Goal: Transaction & Acquisition: Purchase product/service

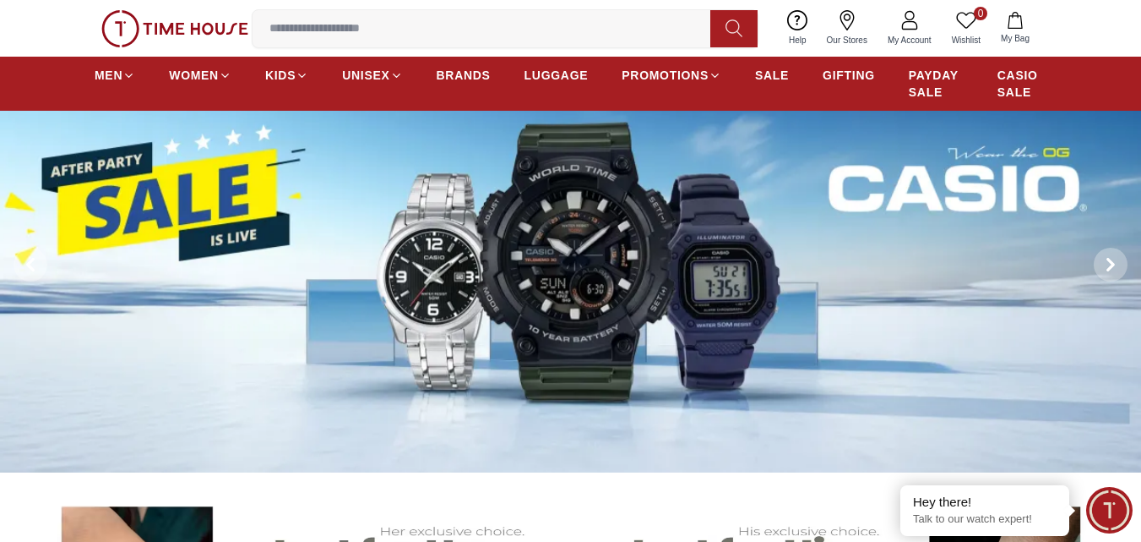
click at [352, 28] on input at bounding box center [488, 29] width 471 height 34
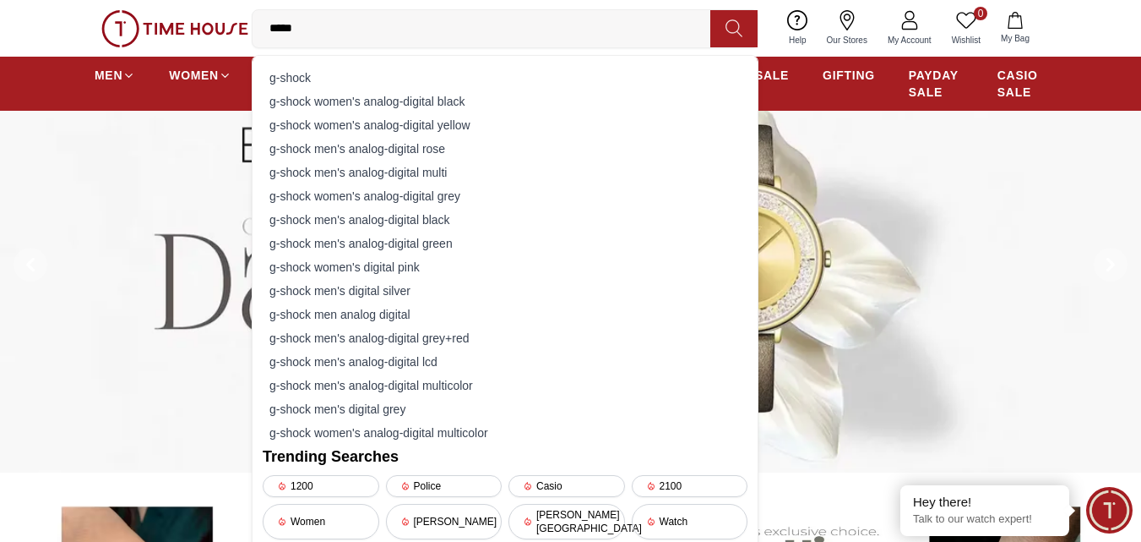
type input "******"
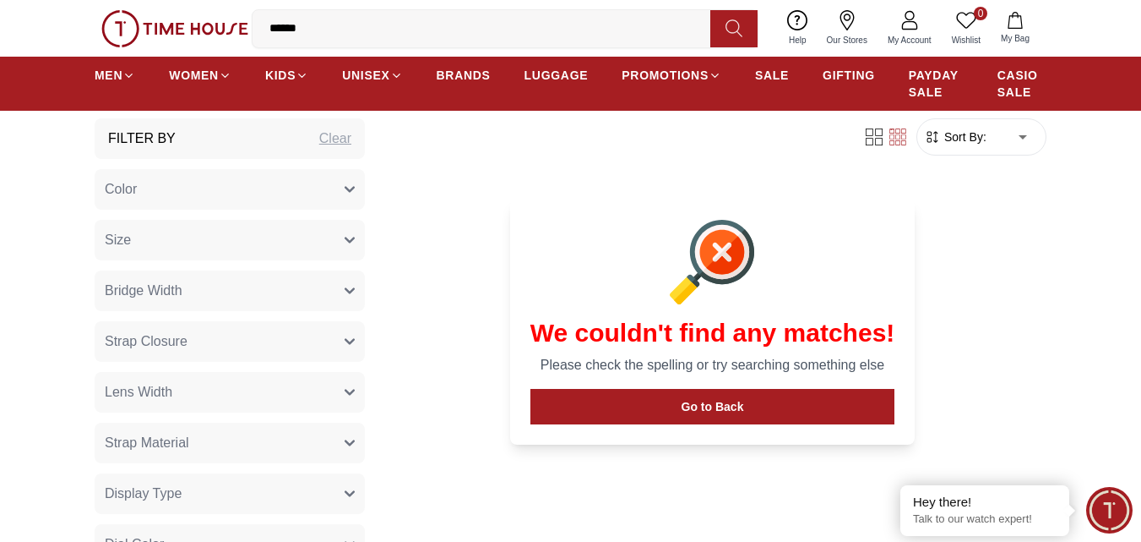
click at [724, 39] on button at bounding box center [734, 28] width 47 height 37
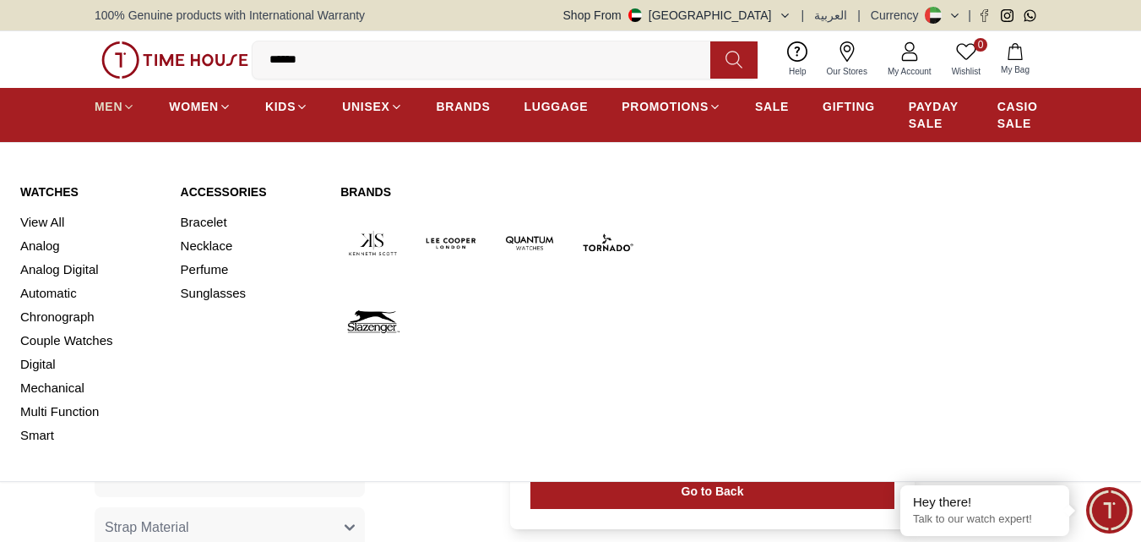
click at [101, 101] on span "MEN" at bounding box center [109, 106] width 28 height 17
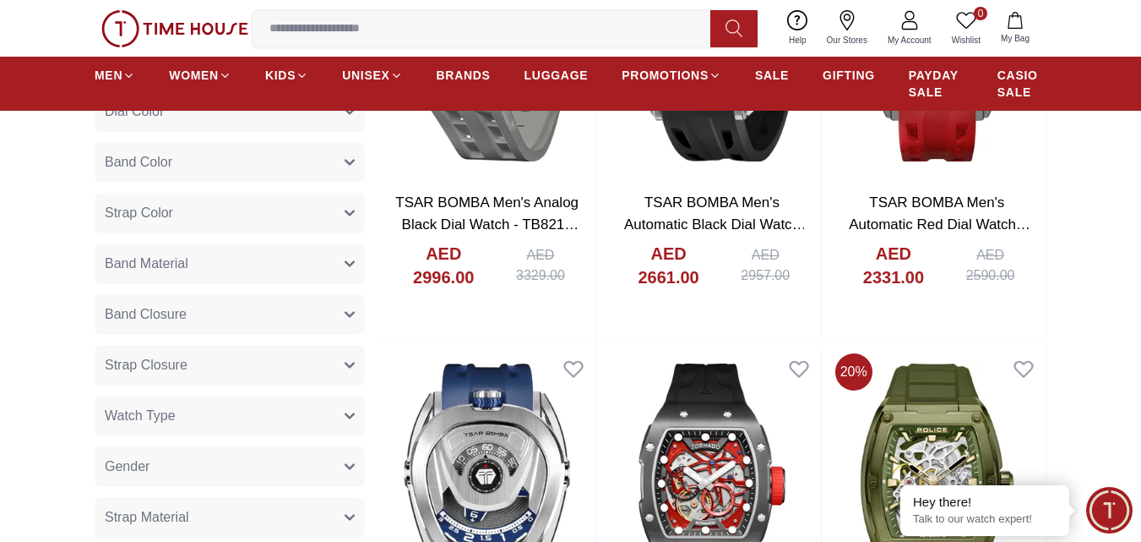
scroll to position [929, 0]
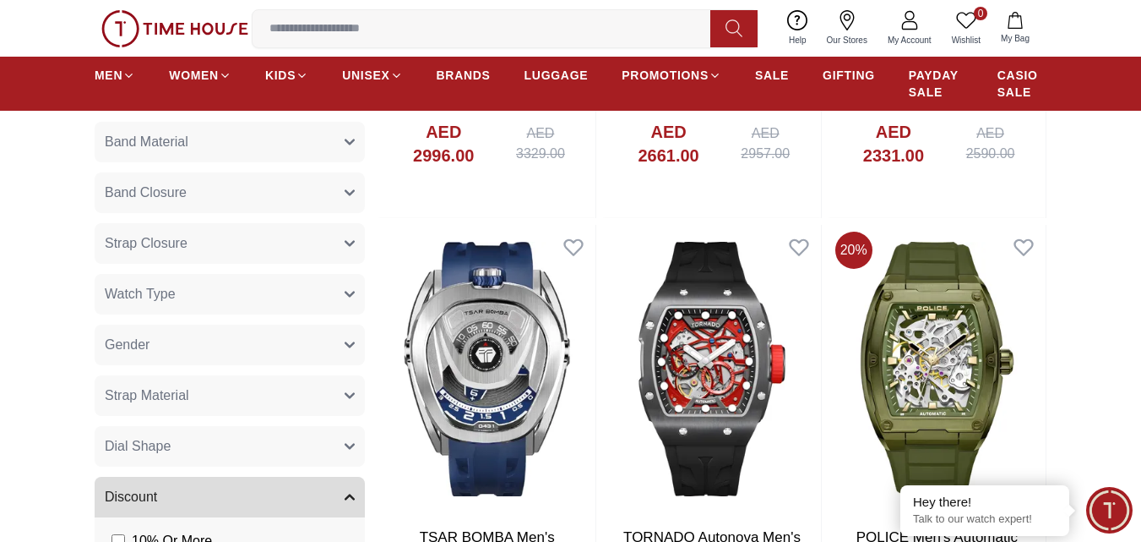
click at [320, 291] on button "Watch Type" at bounding box center [230, 294] width 270 height 41
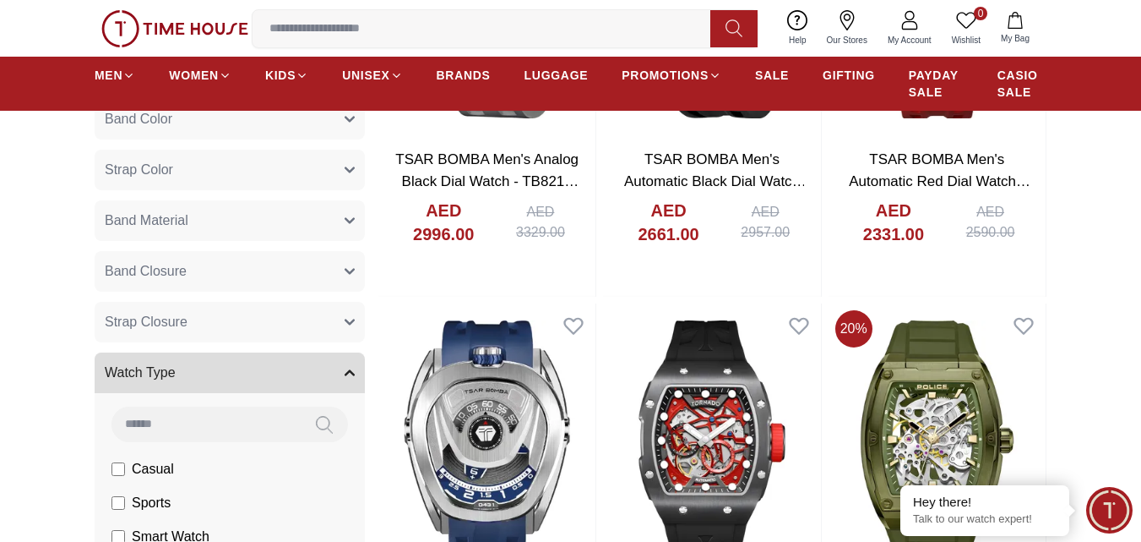
scroll to position [845, 0]
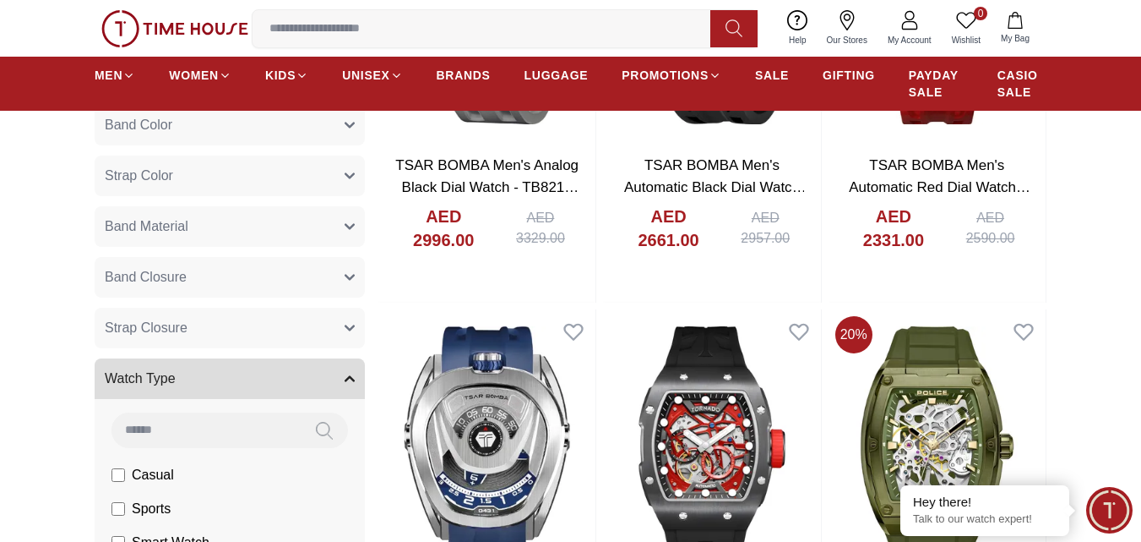
click at [287, 282] on button "Band Closure" at bounding box center [230, 277] width 270 height 41
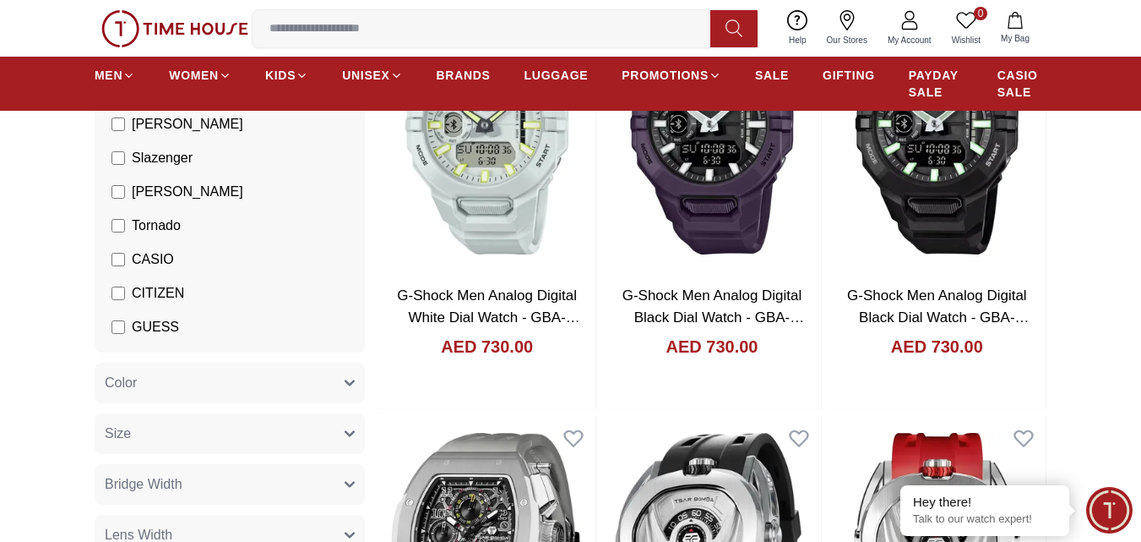
scroll to position [253, 0]
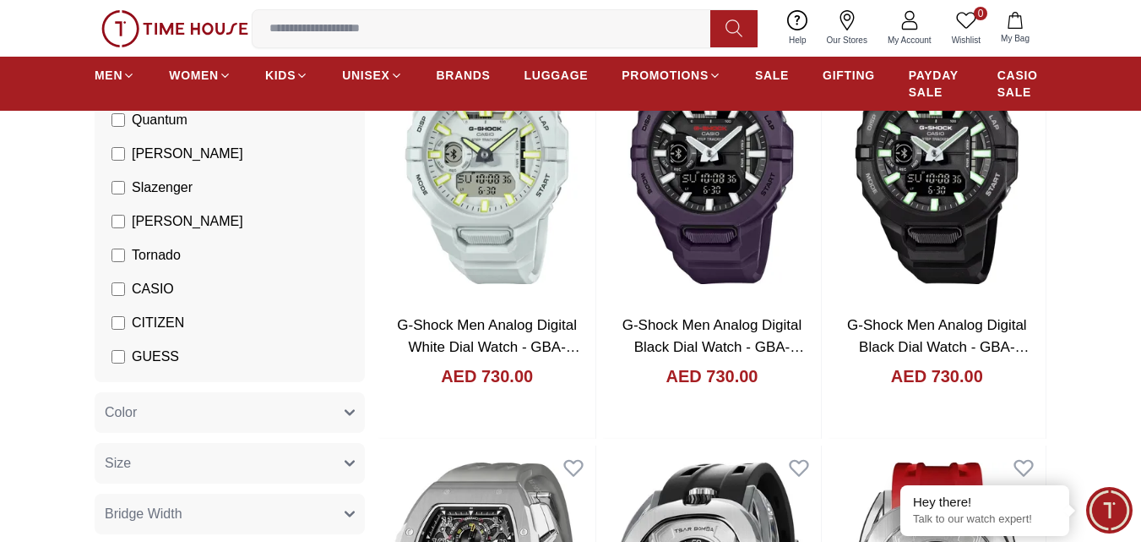
click at [150, 290] on span "CASIO" at bounding box center [153, 289] width 42 height 20
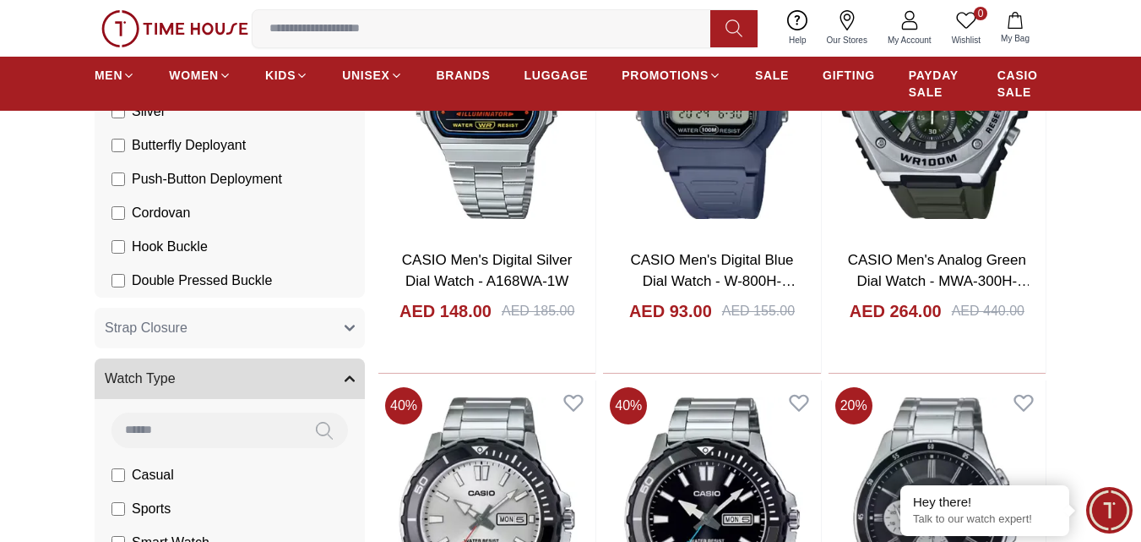
click at [155, 498] on span "Sports" at bounding box center [151, 508] width 39 height 20
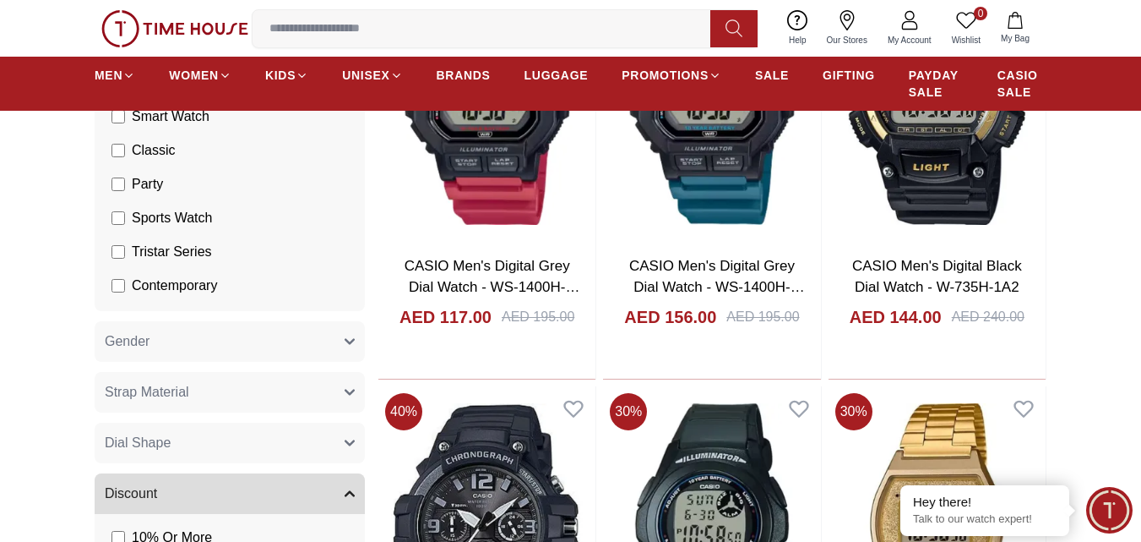
scroll to position [1352, 0]
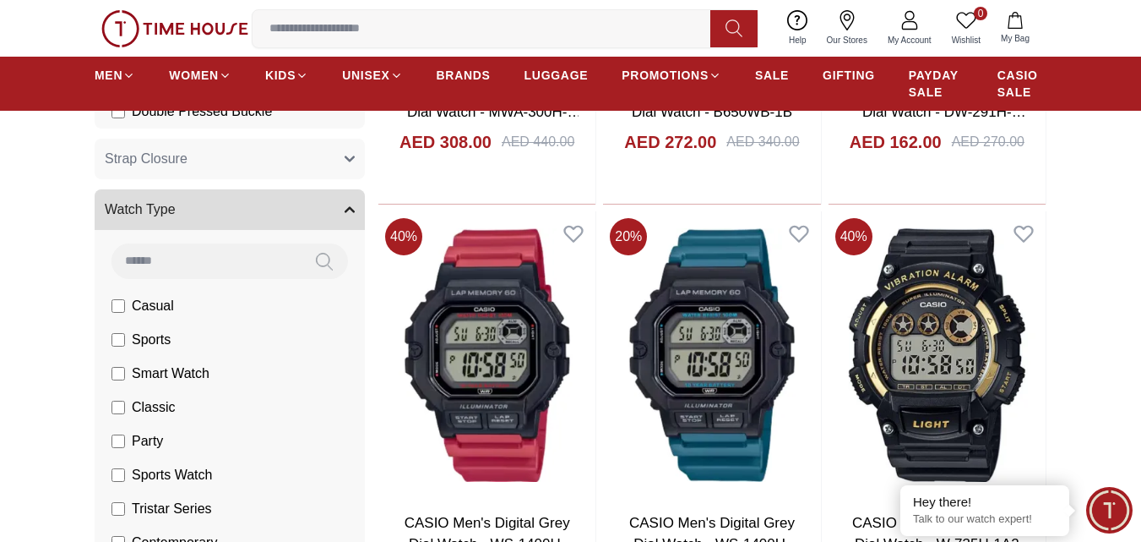
click at [123, 331] on label "Sports" at bounding box center [141, 340] width 59 height 20
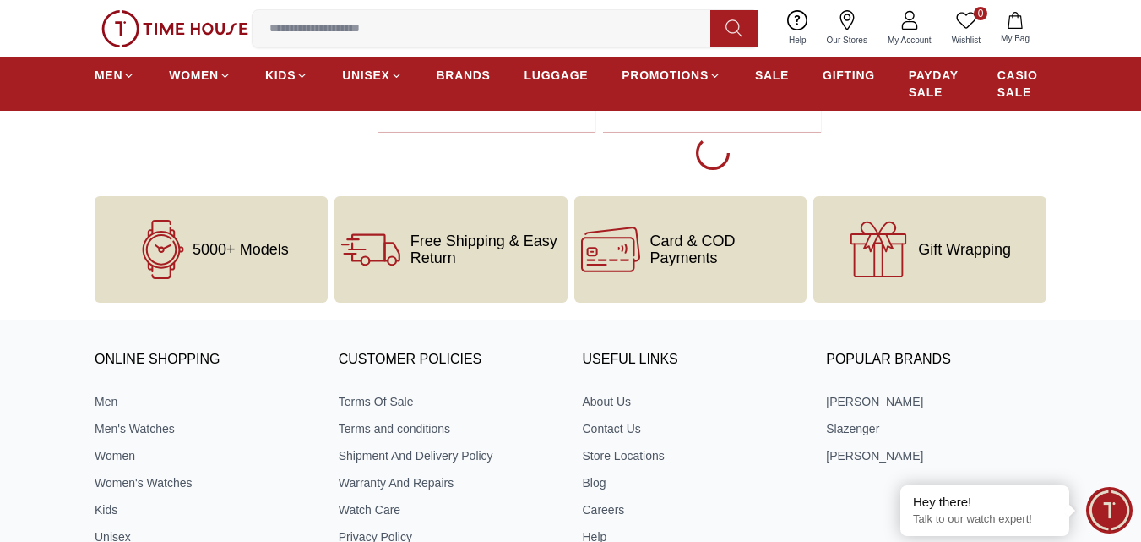
scroll to position [3009, 0]
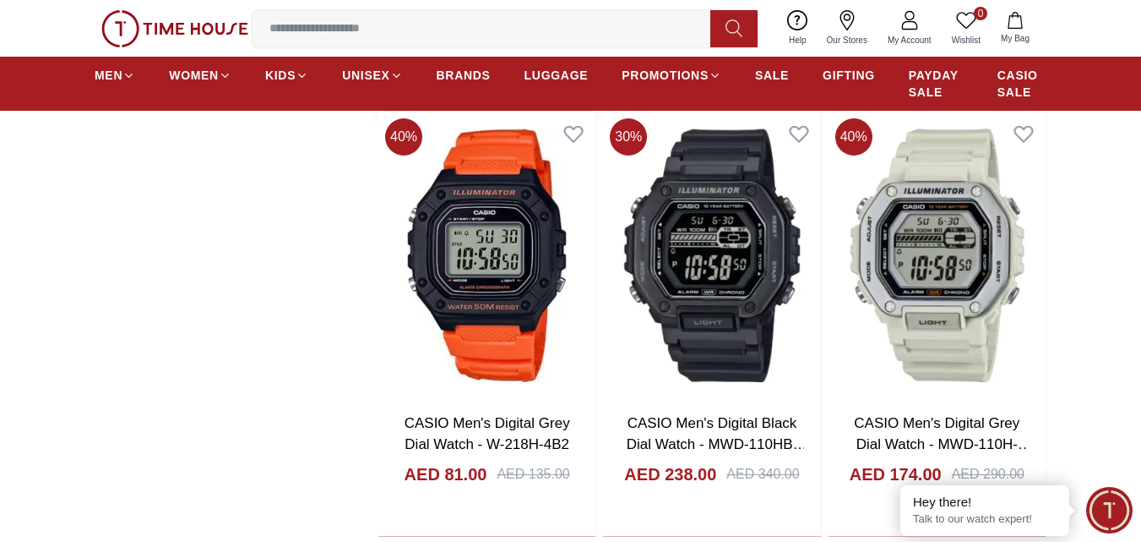
scroll to position [3178, 0]
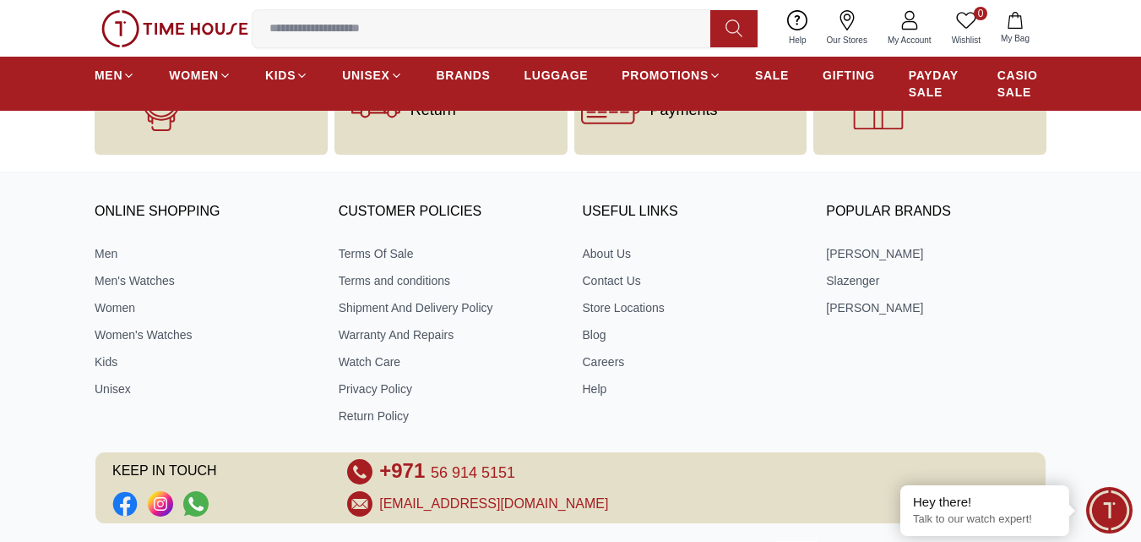
scroll to position [14539, 0]
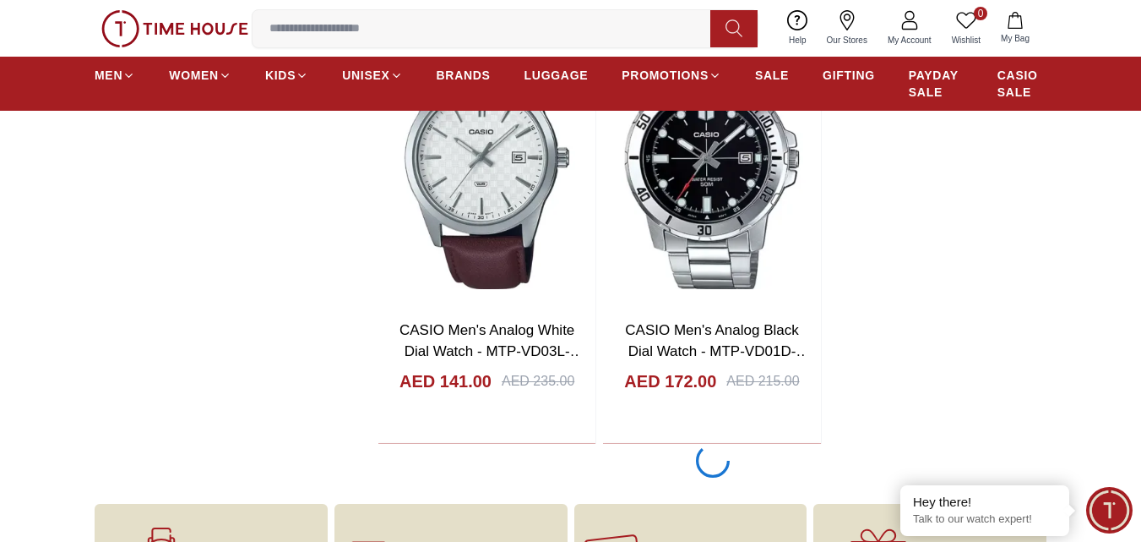
scroll to position [19622, 0]
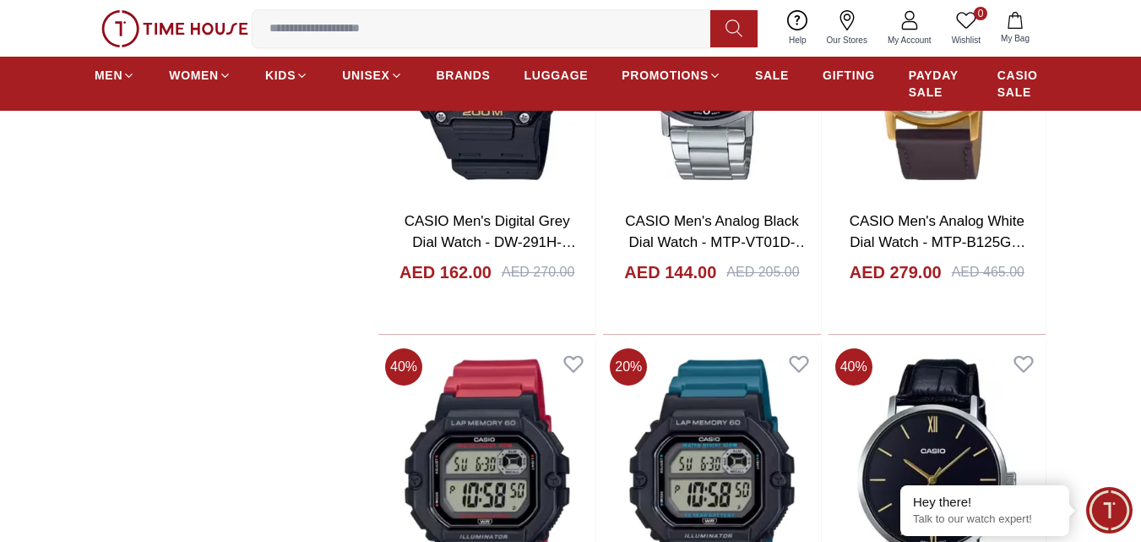
scroll to position [16232, 0]
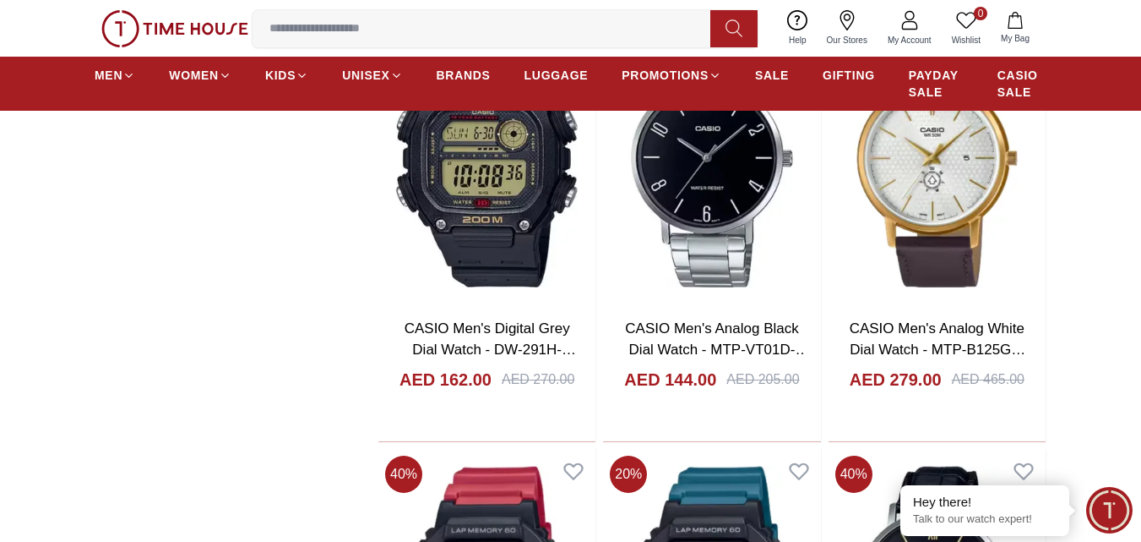
click at [368, 38] on input at bounding box center [488, 29] width 471 height 34
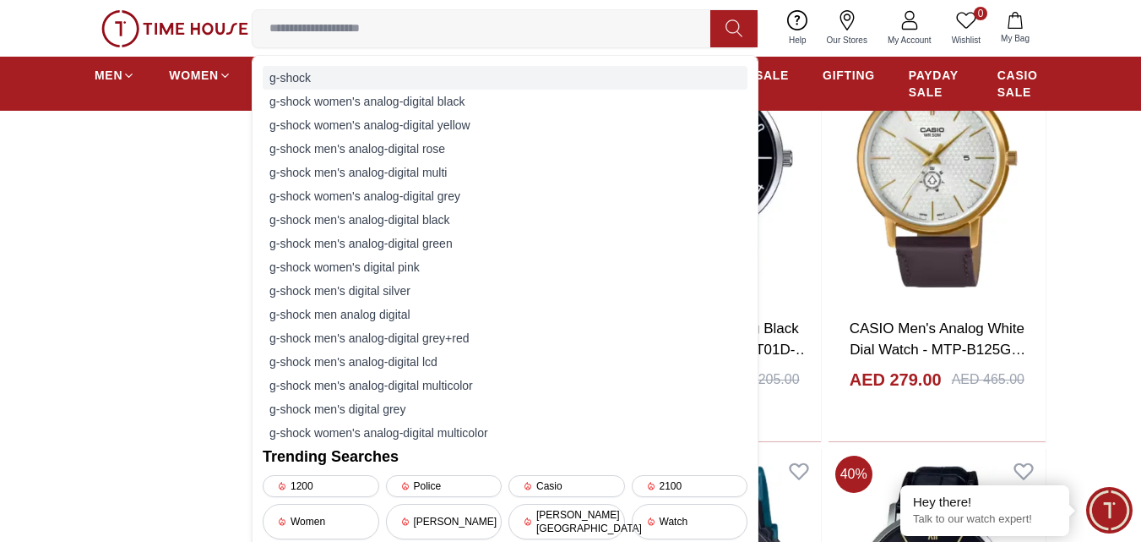
click at [346, 84] on div "g-shock" at bounding box center [505, 78] width 485 height 24
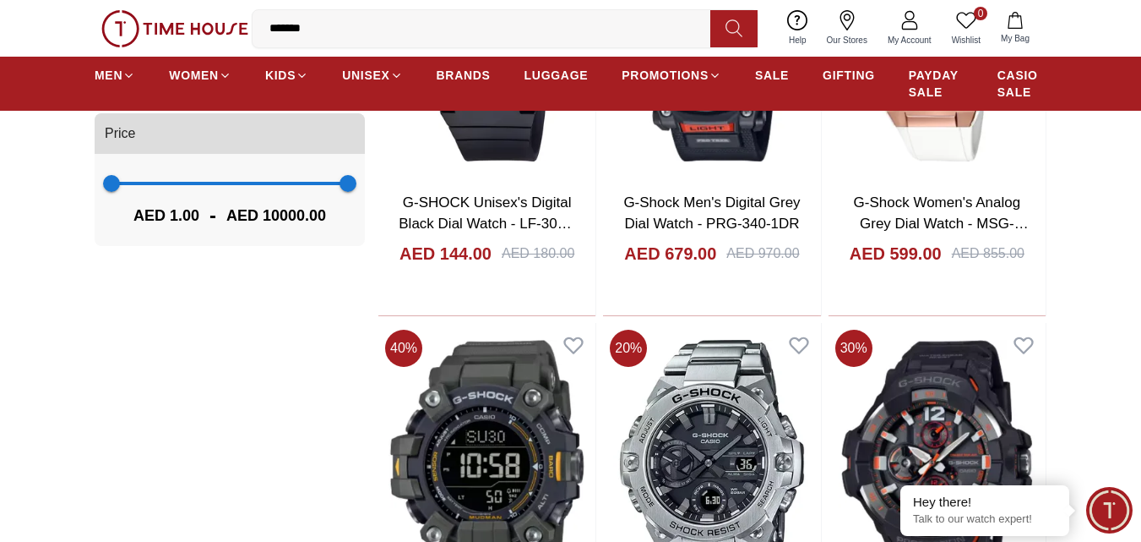
scroll to position [1521, 0]
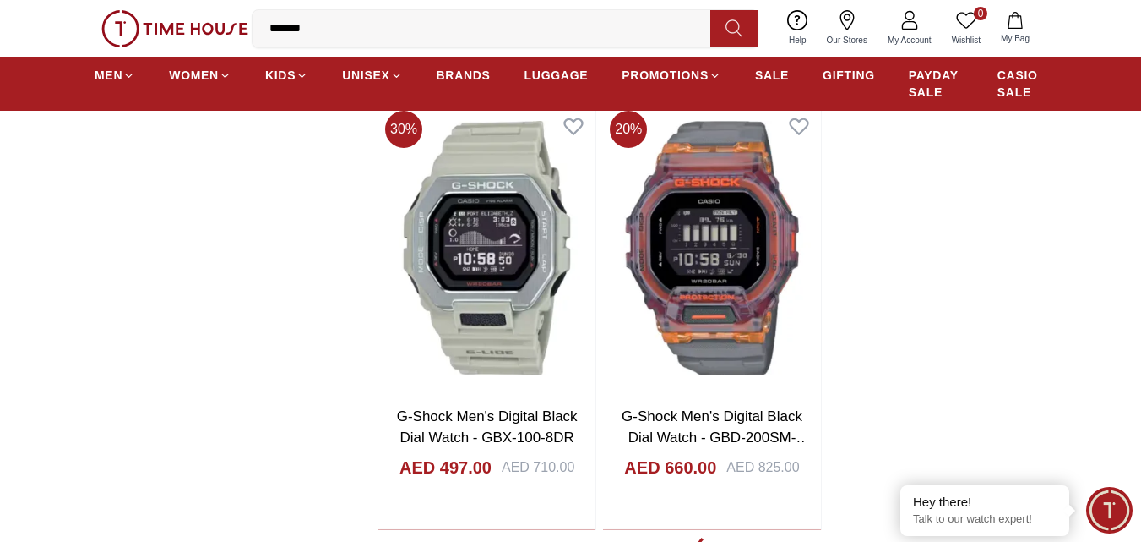
scroll to position [2788, 0]
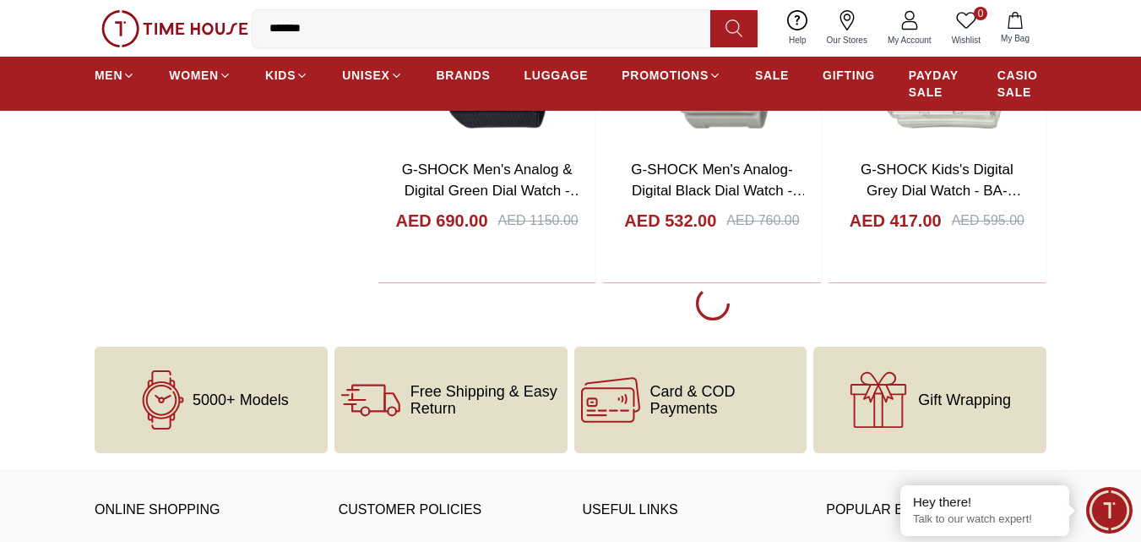
scroll to position [8702, 0]
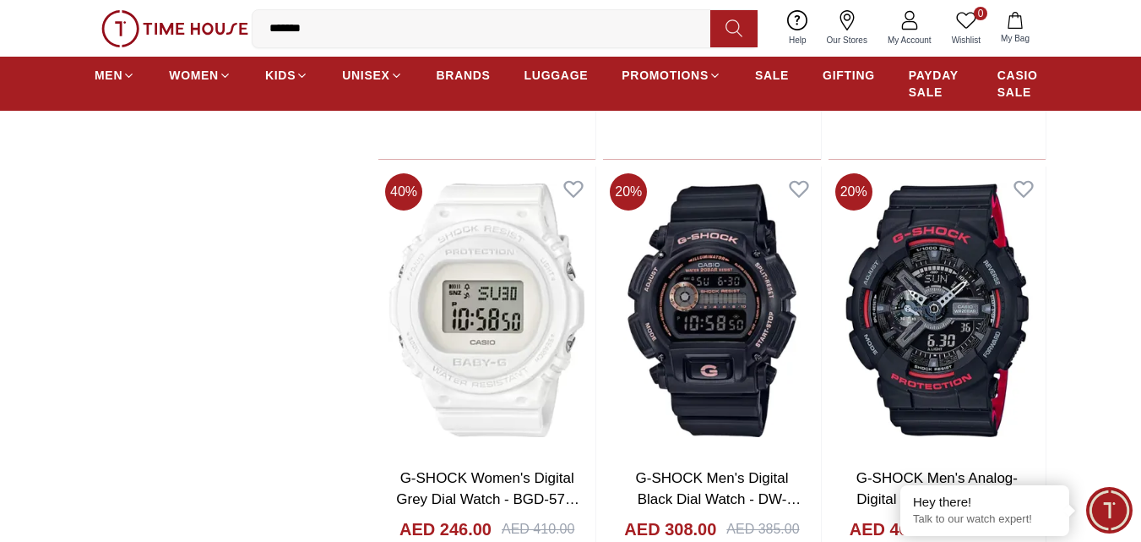
scroll to position [8702, 0]
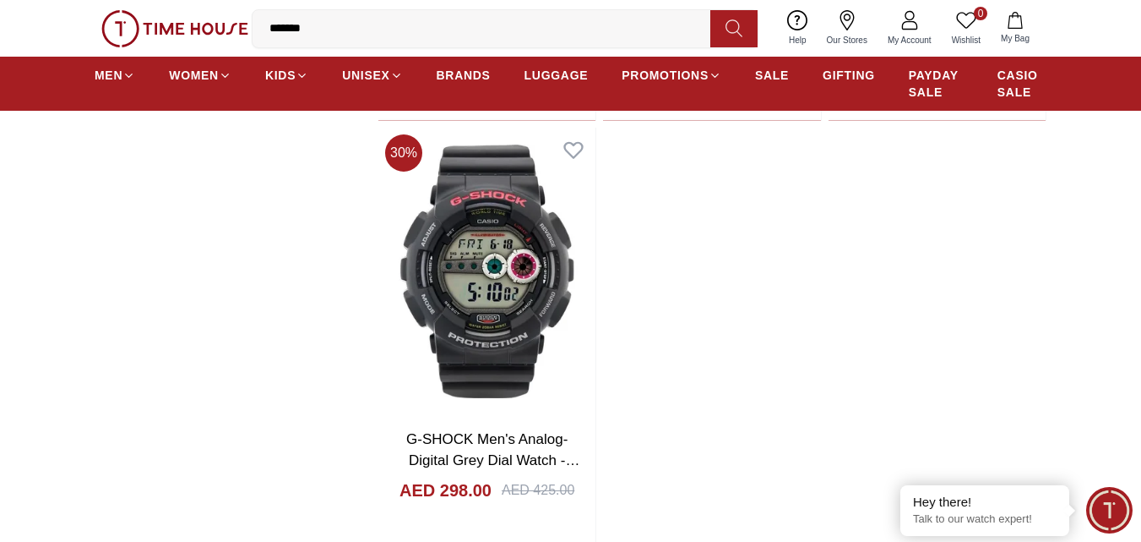
scroll to position [14701, 0]
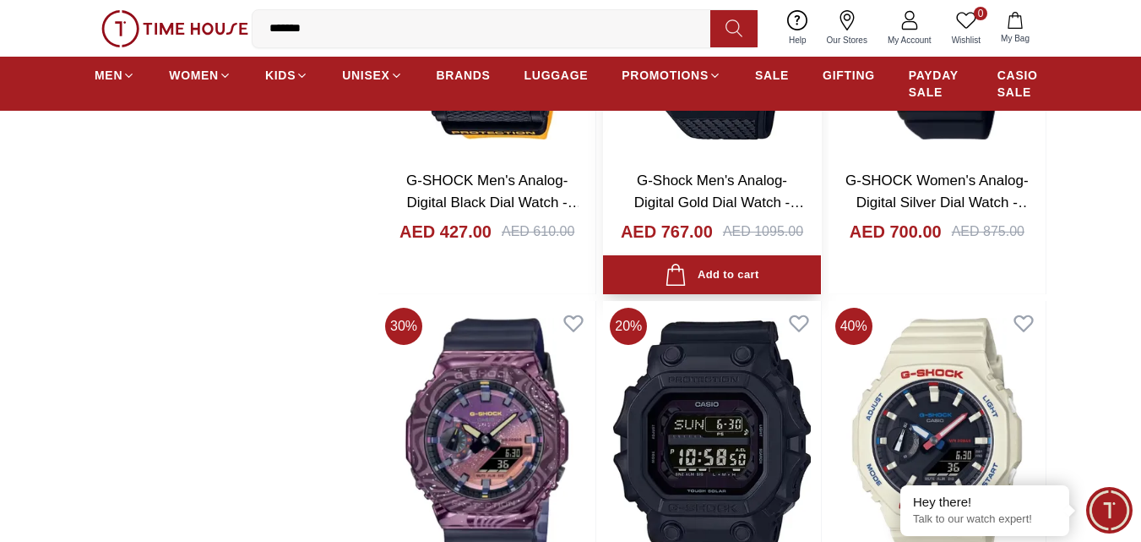
scroll to position [11913, 0]
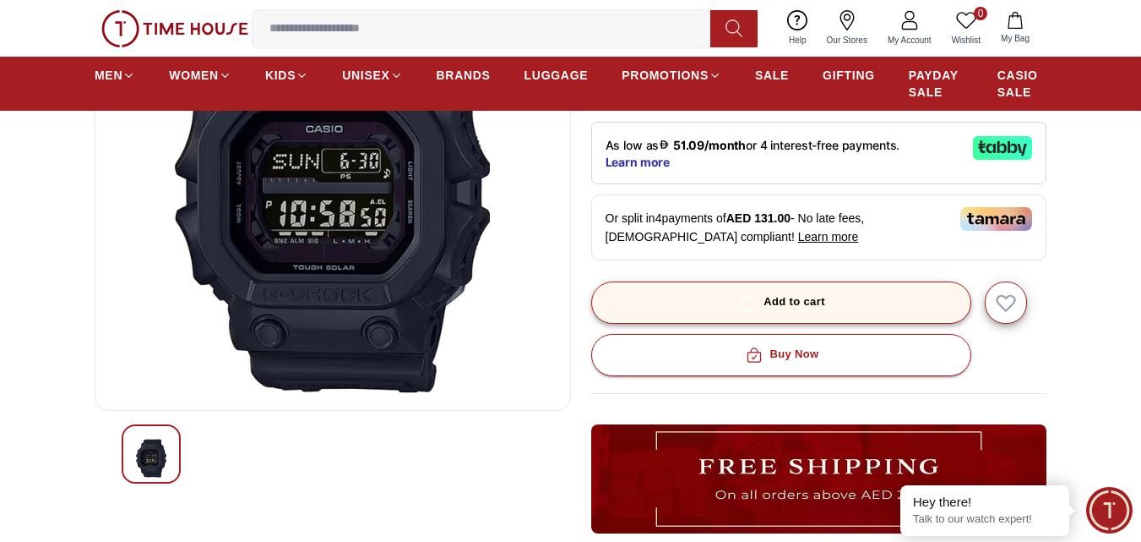
scroll to position [84, 0]
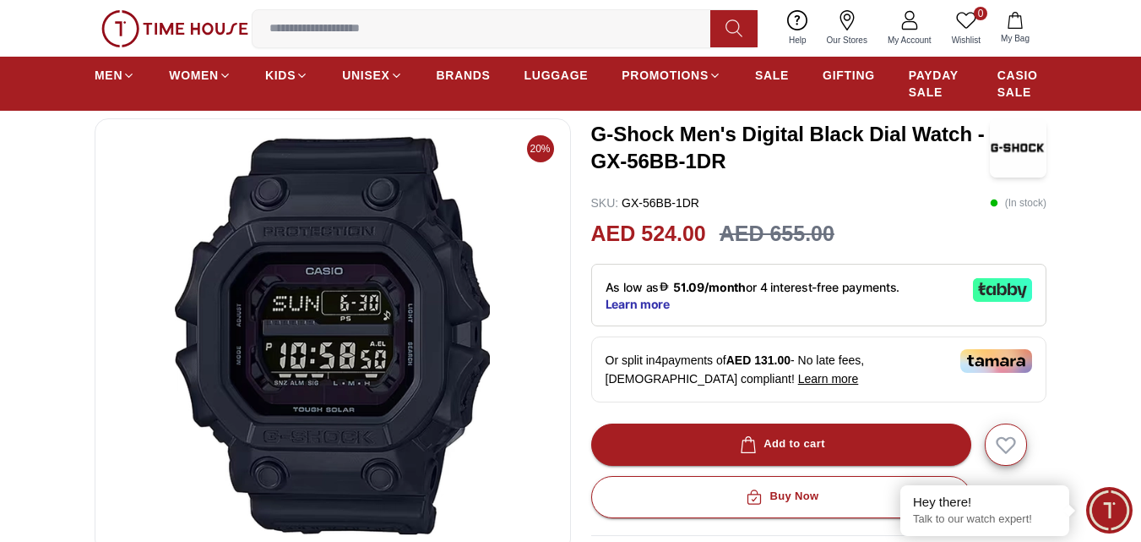
click at [1011, 206] on p "( In stock )" at bounding box center [1018, 202] width 57 height 17
click at [1010, 206] on p "( In stock )" at bounding box center [1018, 202] width 57 height 17
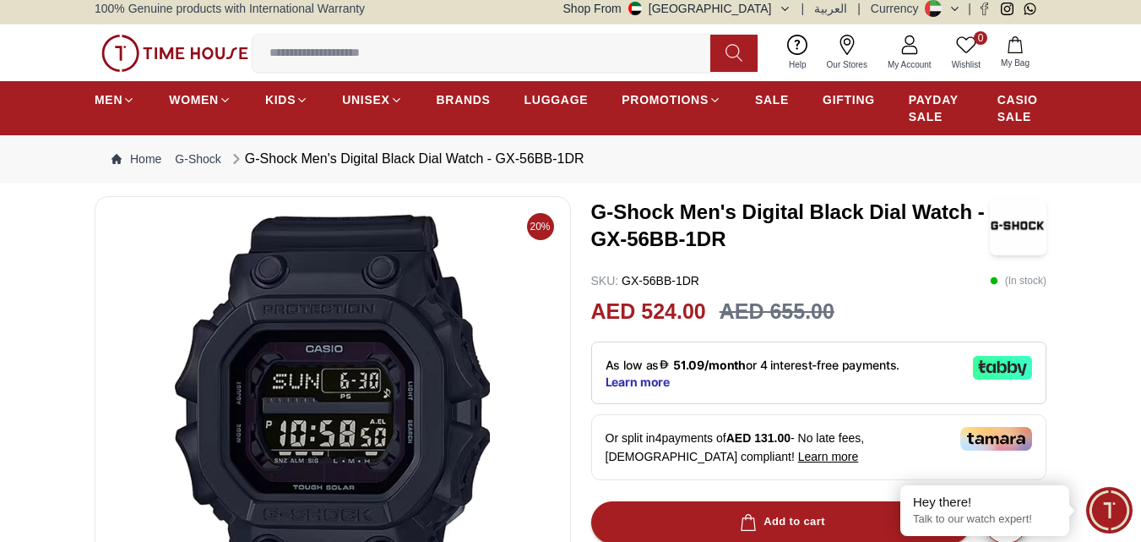
scroll to position [0, 0]
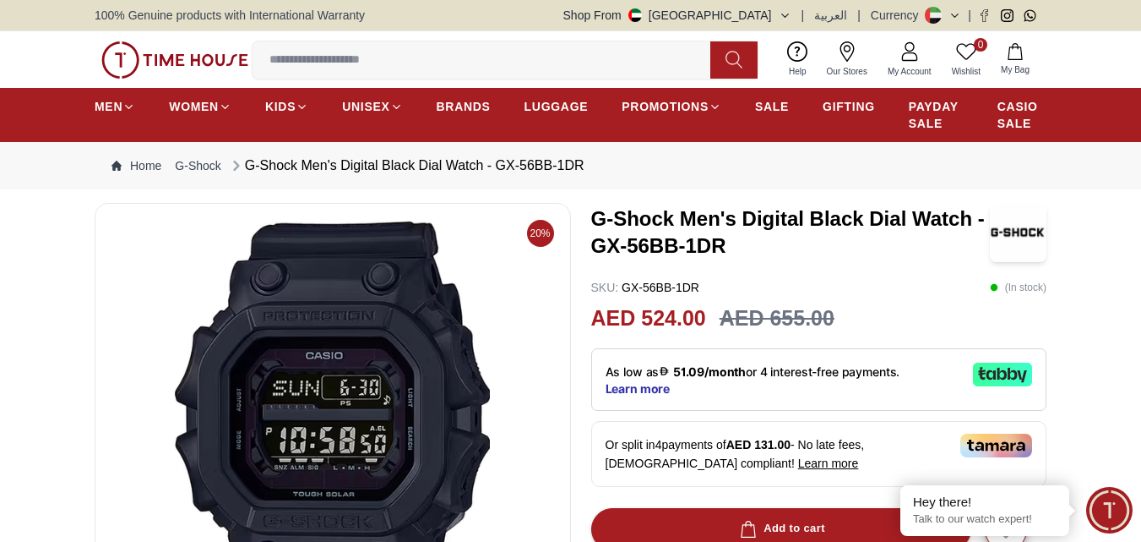
click at [1004, 368] on icon at bounding box center [1002, 374] width 59 height 24
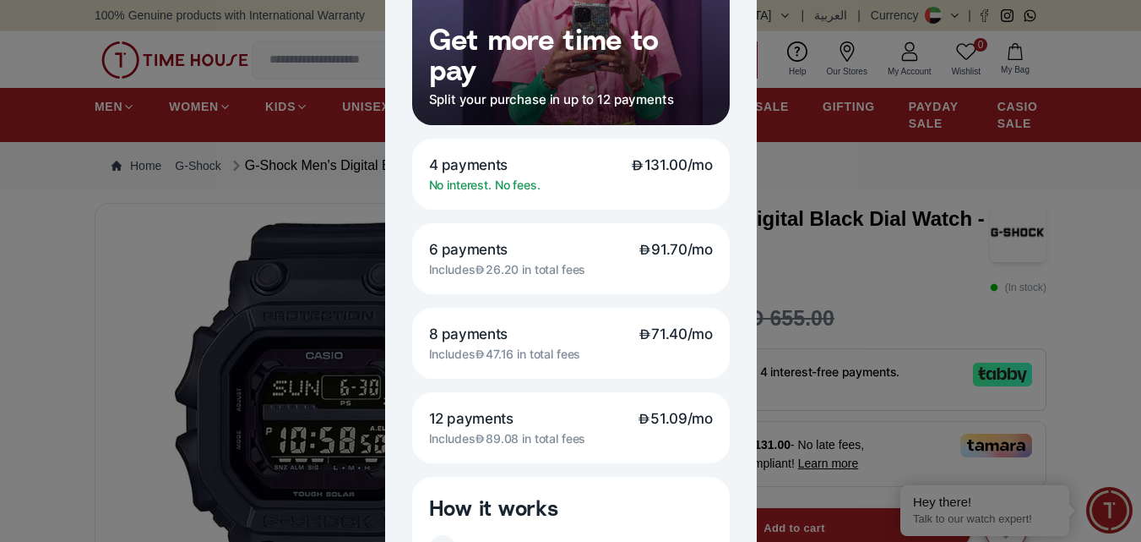
scroll to position [253, 0]
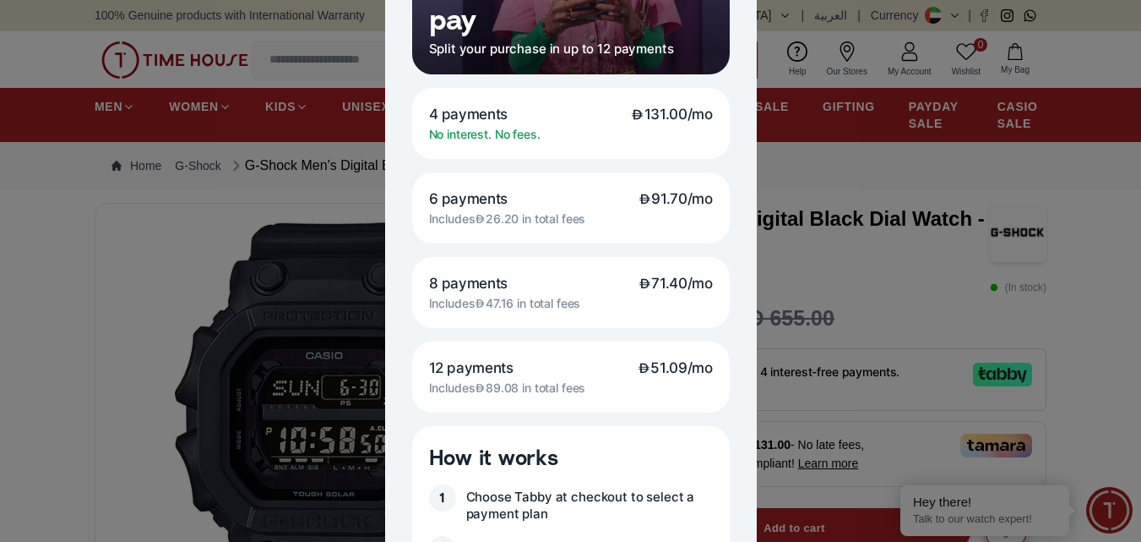
click at [1074, 300] on div at bounding box center [570, 271] width 1141 height 542
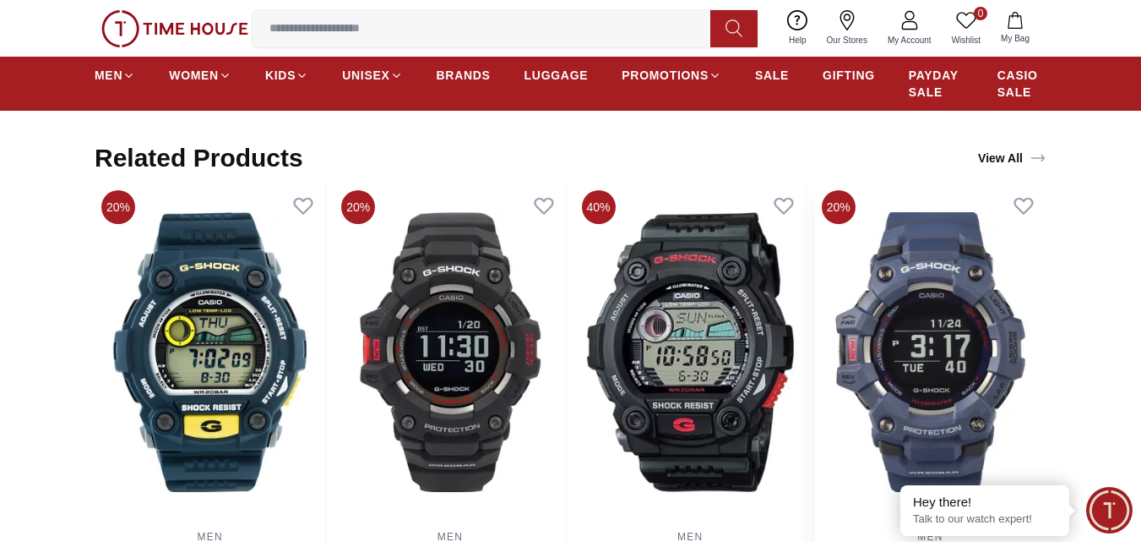
scroll to position [1014, 0]
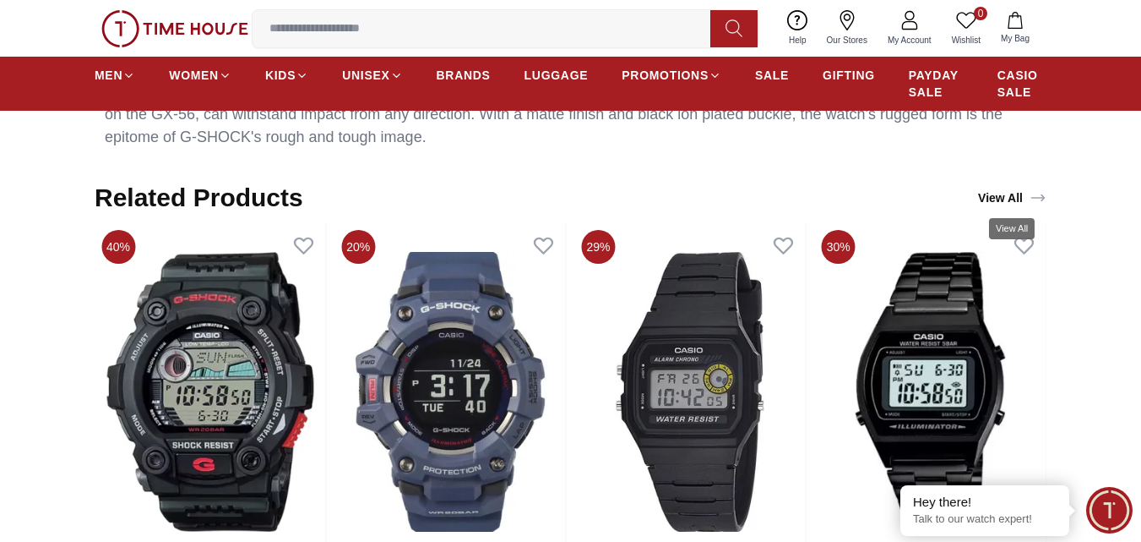
click at [1030, 198] on icon "View All" at bounding box center [1038, 197] width 17 height 17
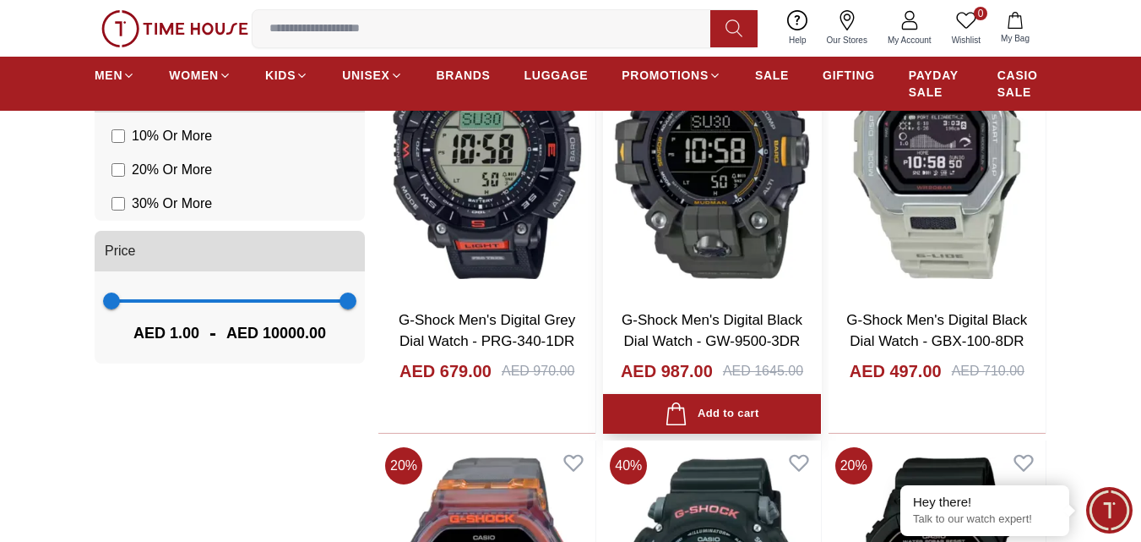
scroll to position [1014, 0]
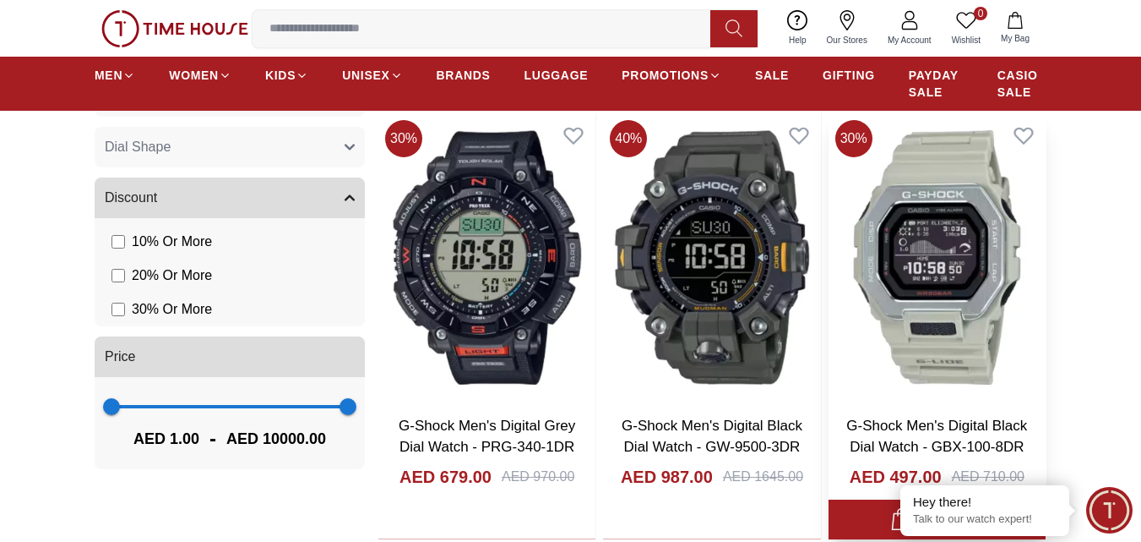
click at [981, 285] on img at bounding box center [937, 256] width 217 height 287
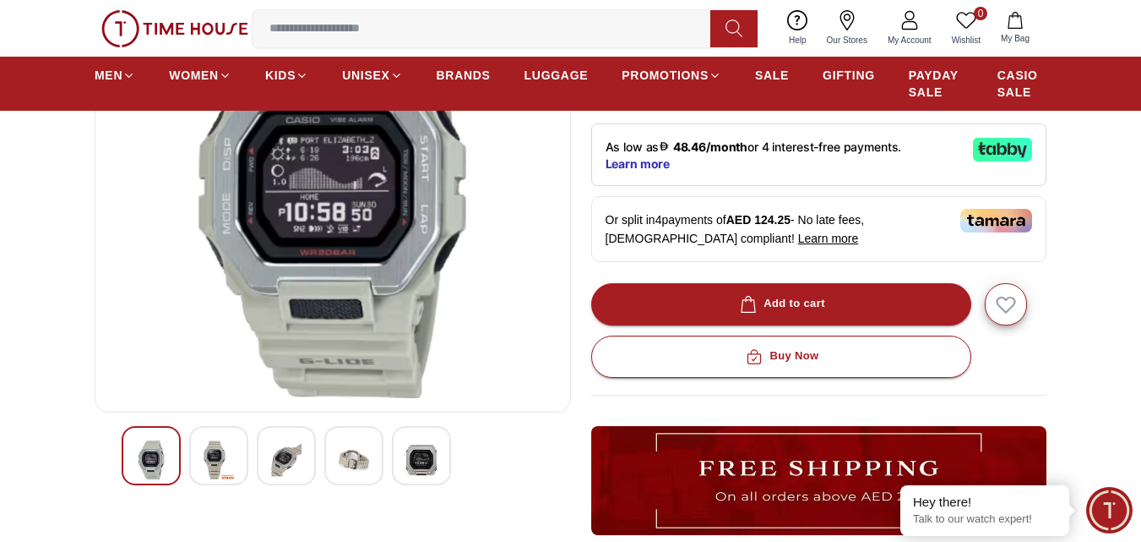
scroll to position [253, 0]
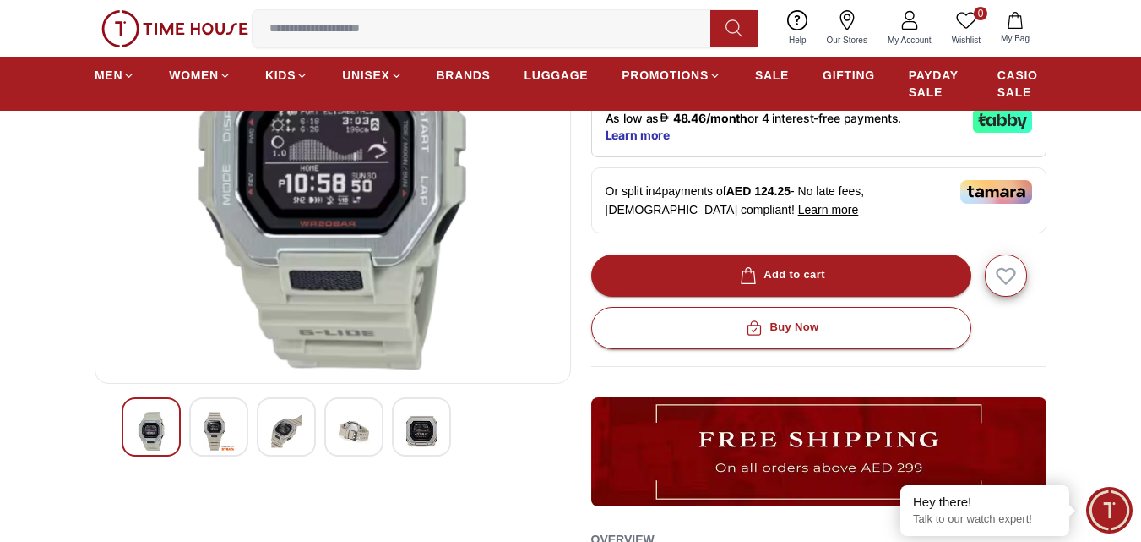
click at [441, 441] on div at bounding box center [421, 426] width 59 height 59
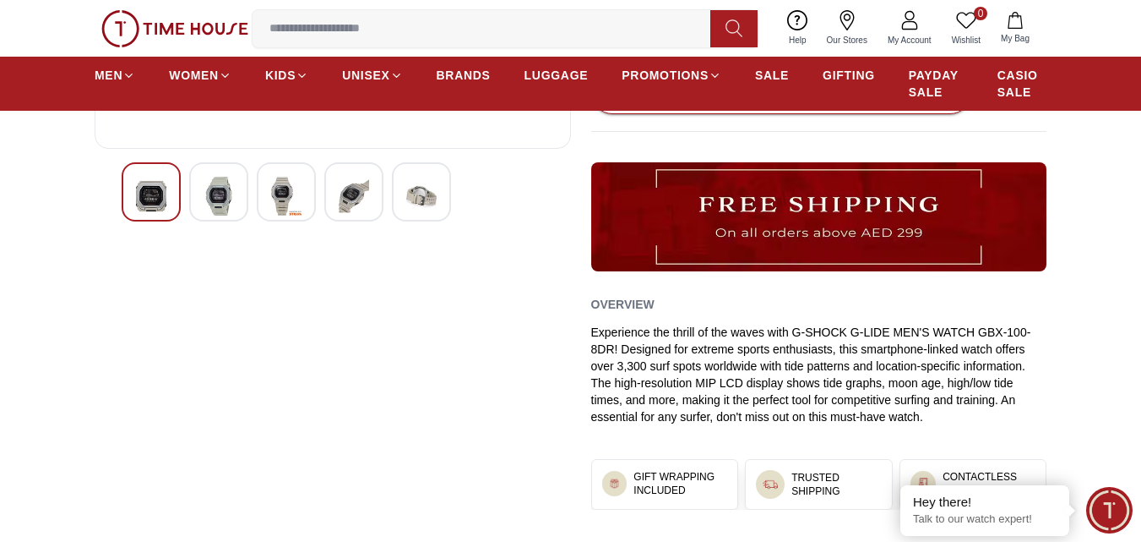
scroll to position [338, 0]
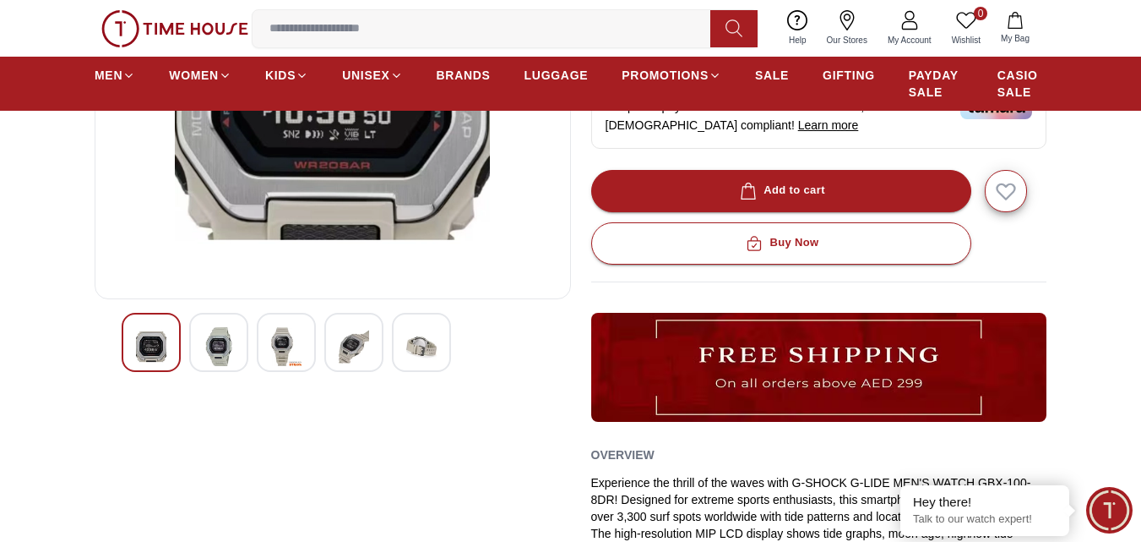
click at [346, 351] on img at bounding box center [354, 346] width 30 height 39
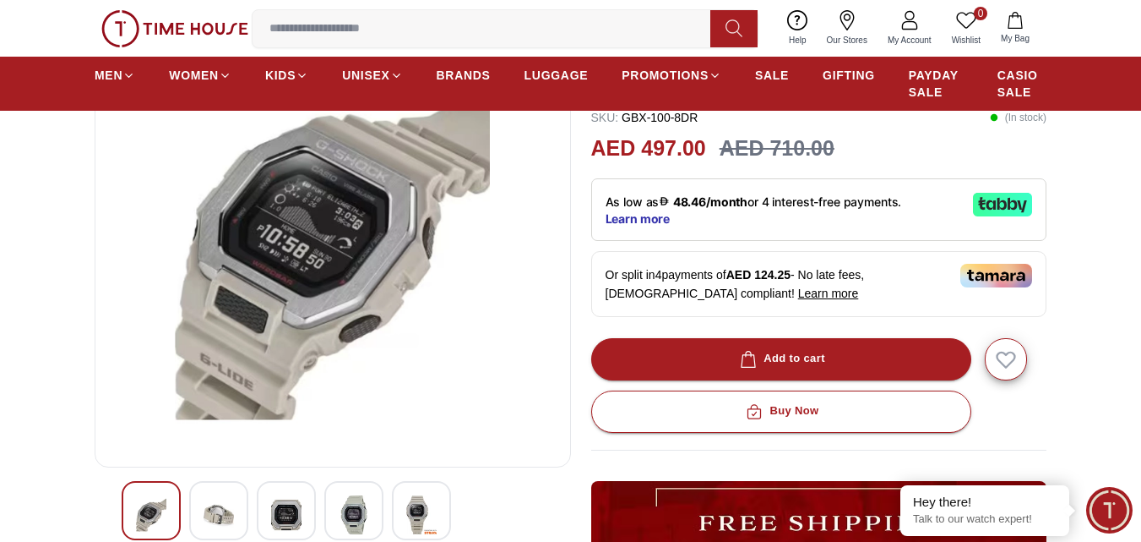
scroll to position [169, 0]
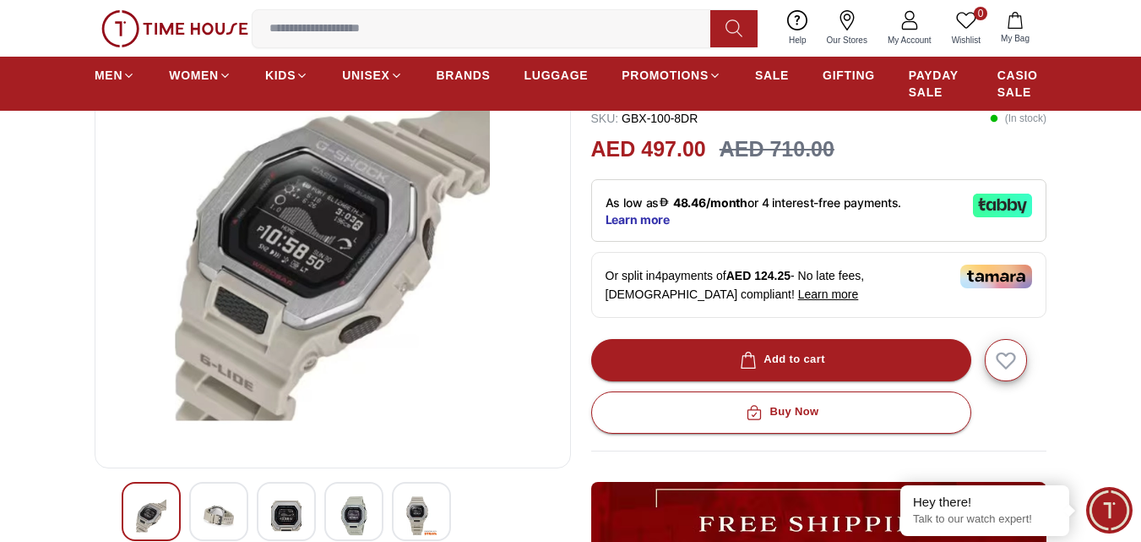
click at [427, 520] on img at bounding box center [421, 515] width 30 height 39
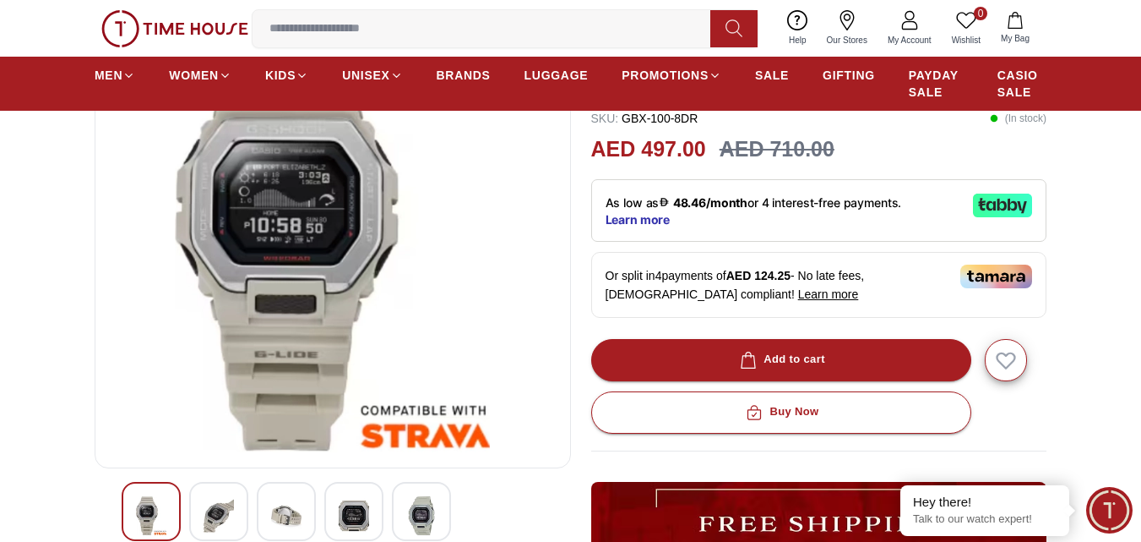
click at [303, 503] on div at bounding box center [286, 511] width 59 height 59
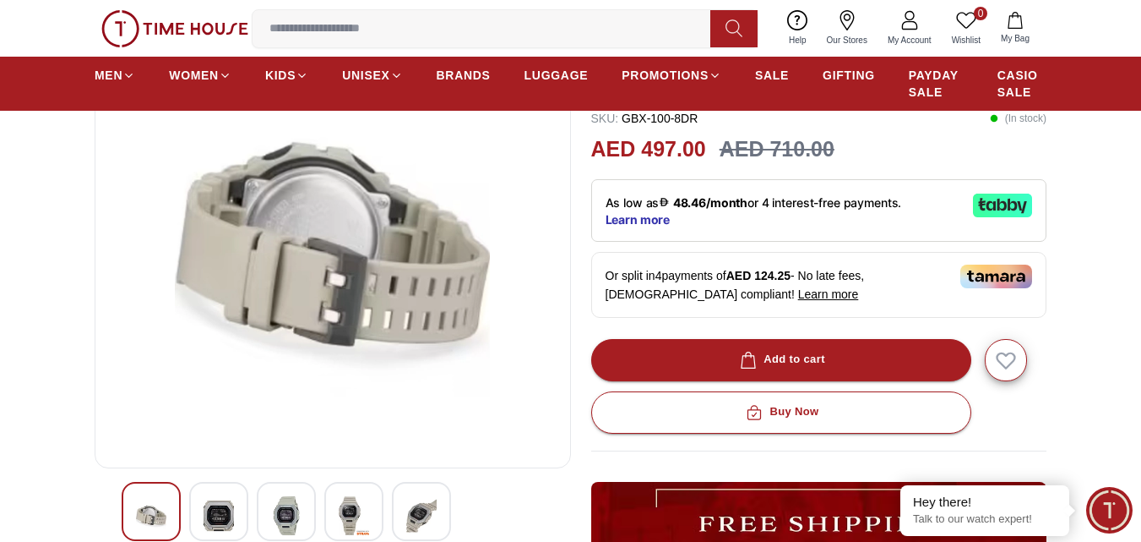
click at [400, 509] on div at bounding box center [421, 511] width 59 height 59
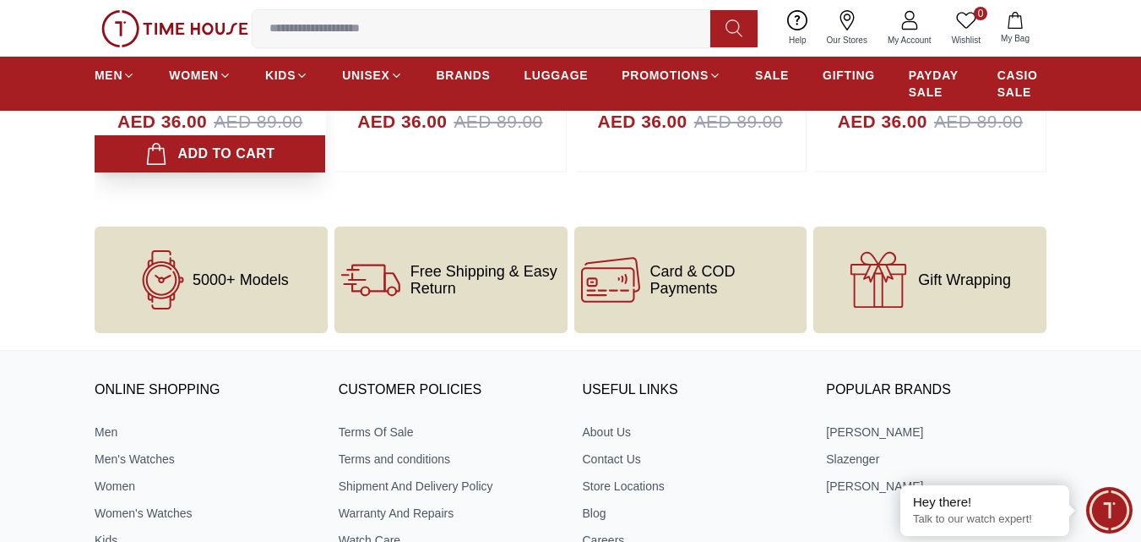
scroll to position [2206, 0]
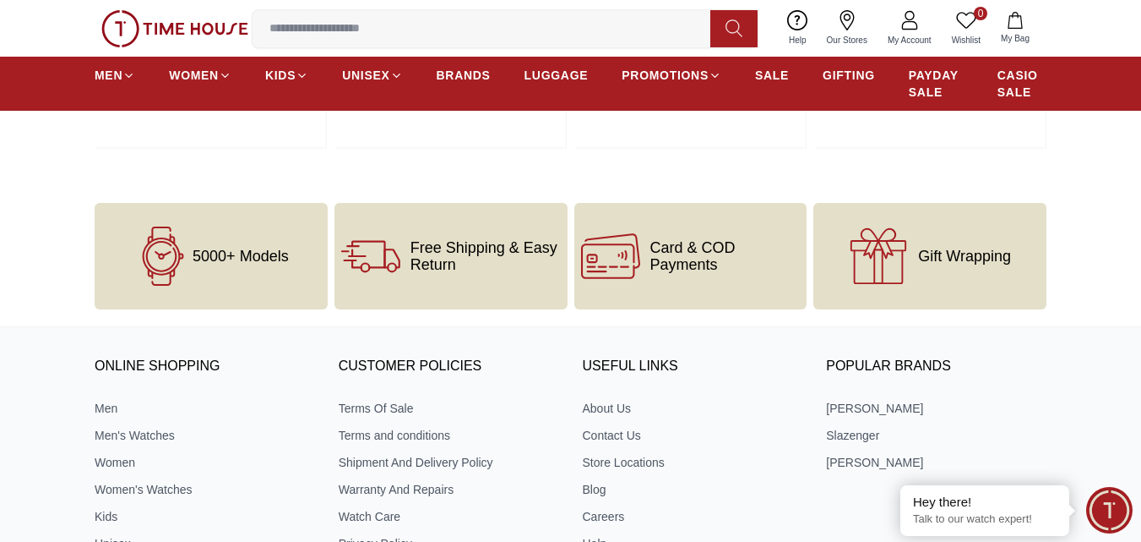
click at [394, 29] on input at bounding box center [488, 29] width 471 height 34
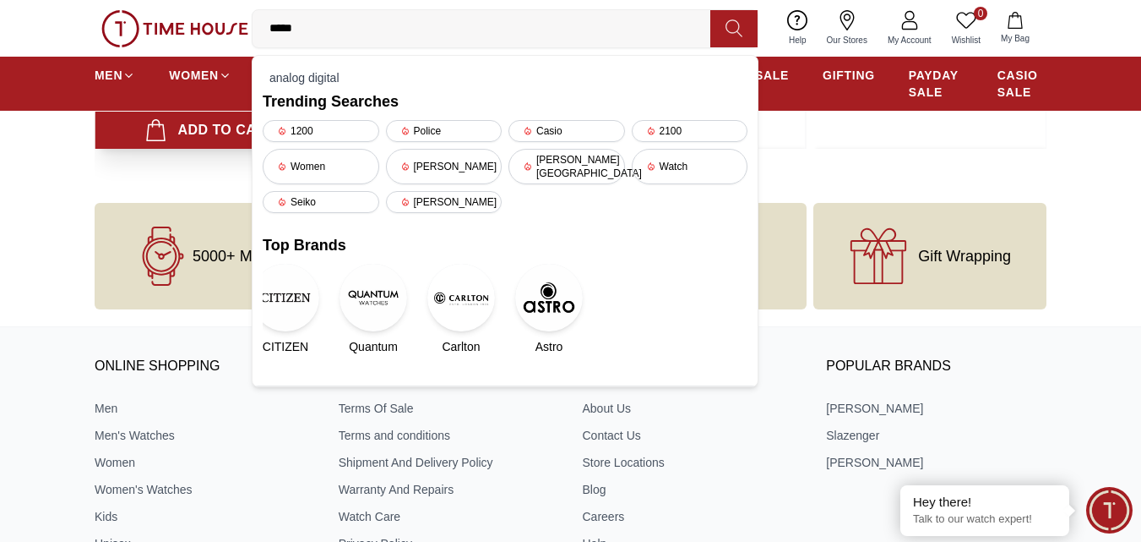
type input "******"
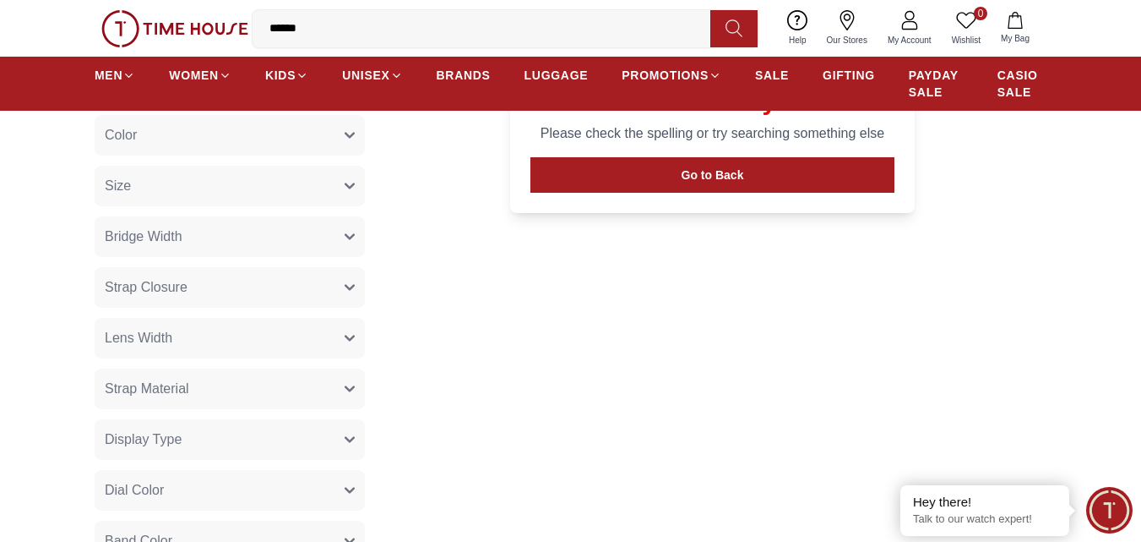
scroll to position [84, 0]
